Goal: Task Accomplishment & Management: Complete application form

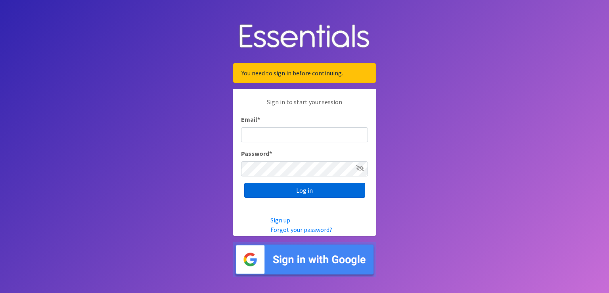
type input "[PERSON_NAME][EMAIL_ADDRESS][PERSON_NAME][DOMAIN_NAME]"
click at [308, 195] on input "Log in" at bounding box center [304, 190] width 121 height 15
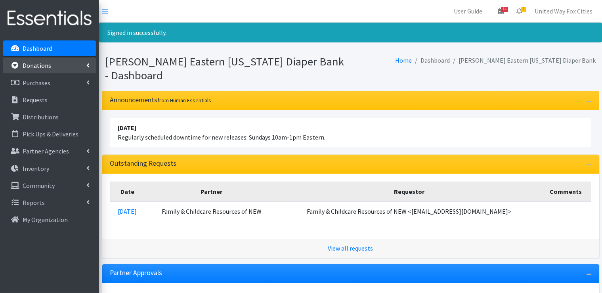
click at [88, 66] on icon at bounding box center [87, 65] width 3 height 6
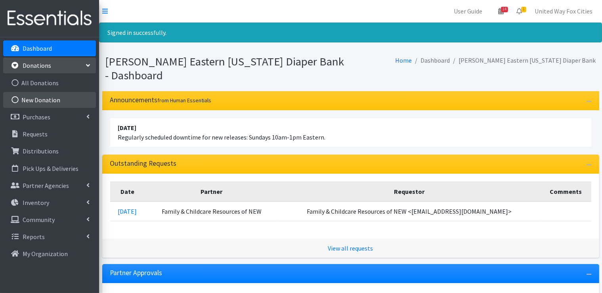
click at [48, 102] on link "New Donation" at bounding box center [49, 100] width 93 height 16
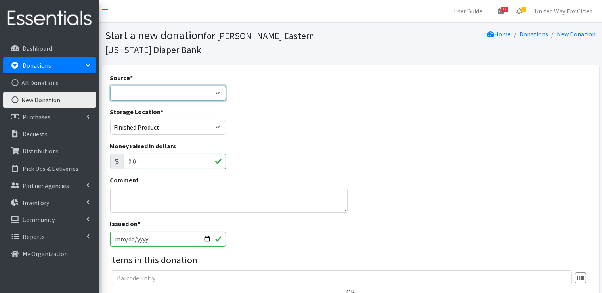
click at [216, 96] on select "Product Drive Manufacturer Donation Site Misc. Donation" at bounding box center [168, 93] width 116 height 15
select select "Manufacturer"
click at [110, 86] on select "Product Drive Manufacturer Donation Site Misc. Donation" at bounding box center [168, 93] width 116 height 15
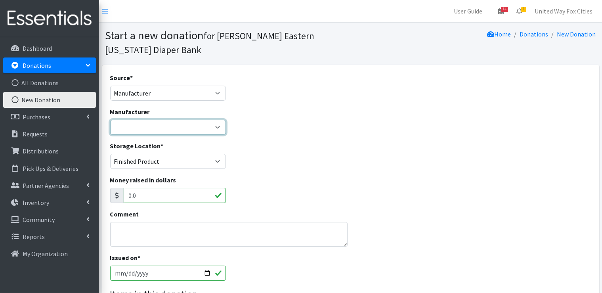
click at [218, 127] on select "[PERSON_NAME] National Diaper Bank Network ---Create new Manufacturer---" at bounding box center [168, 127] width 116 height 15
select select "256"
click at [110, 120] on select "[PERSON_NAME] National Diaper Bank Network ---Create new Manufacturer---" at bounding box center [168, 127] width 116 height 15
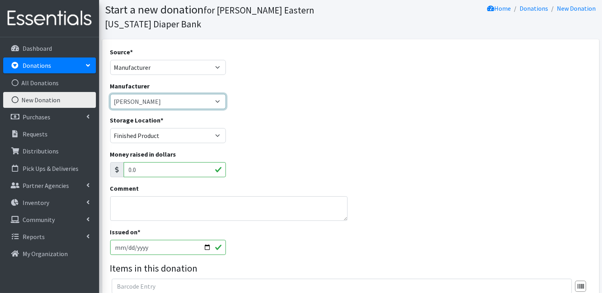
scroll to position [40, 0]
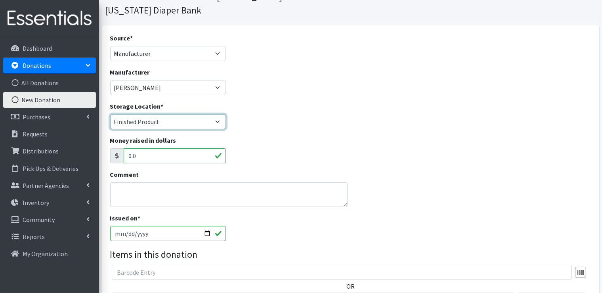
click at [219, 121] on select "Cloth Diapers Finished Product RAW Product" at bounding box center [168, 121] width 116 height 15
select select "448"
click at [110, 114] on select "Cloth Diapers Finished Product RAW Product" at bounding box center [168, 121] width 116 height 15
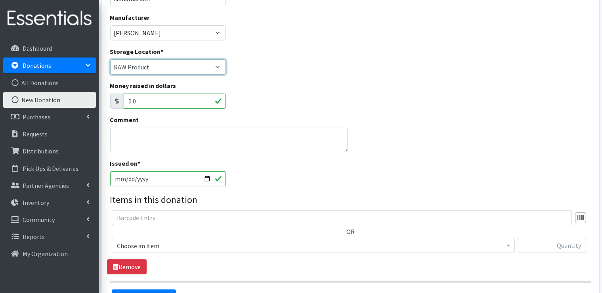
scroll to position [119, 0]
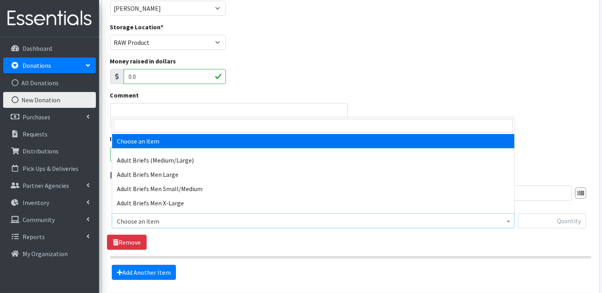
click at [186, 219] on span "Choose an item" at bounding box center [313, 221] width 393 height 11
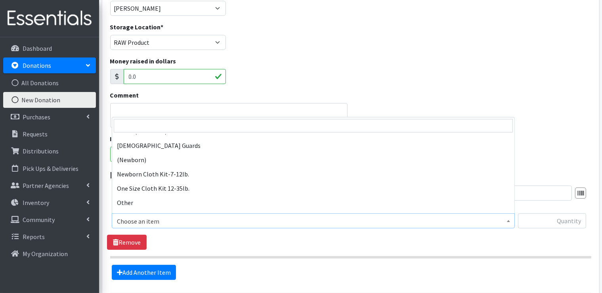
scroll to position [516, 0]
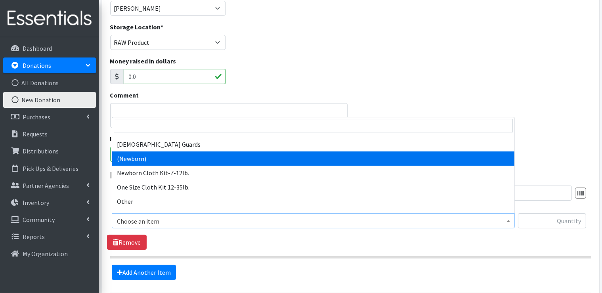
select select "14508"
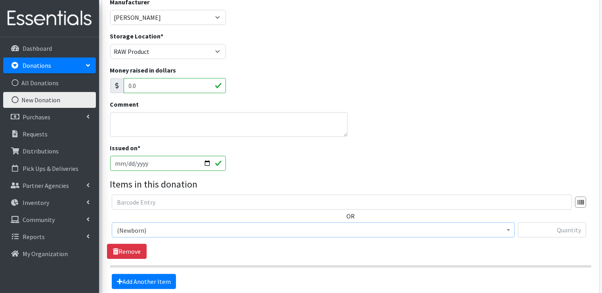
scroll to position [107, 0]
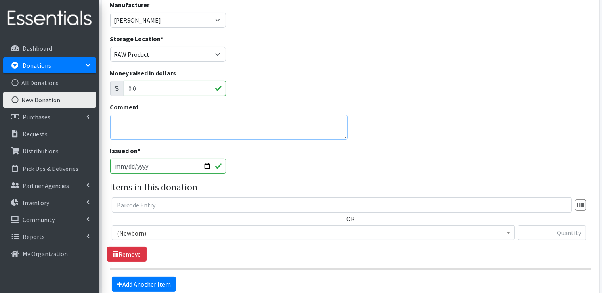
click at [155, 122] on textarea "Comment" at bounding box center [229, 127] width 238 height 25
click at [38, 50] on p "Dashboard" at bounding box center [37, 48] width 29 height 8
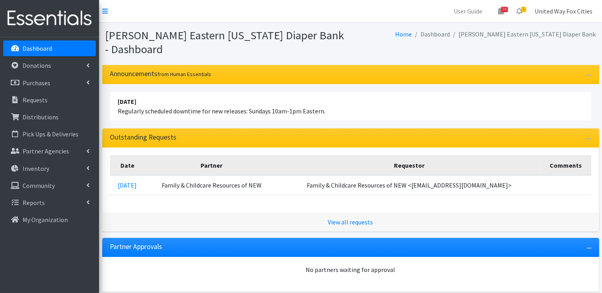
click at [568, 9] on link "United Way Fox Cities" at bounding box center [564, 11] width 71 height 16
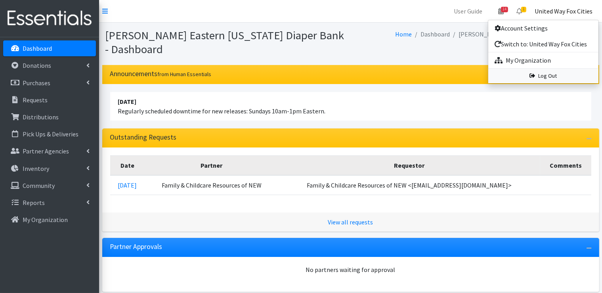
click at [550, 77] on link "Log Out" at bounding box center [544, 76] width 110 height 15
